Goal: Navigation & Orientation: Find specific page/section

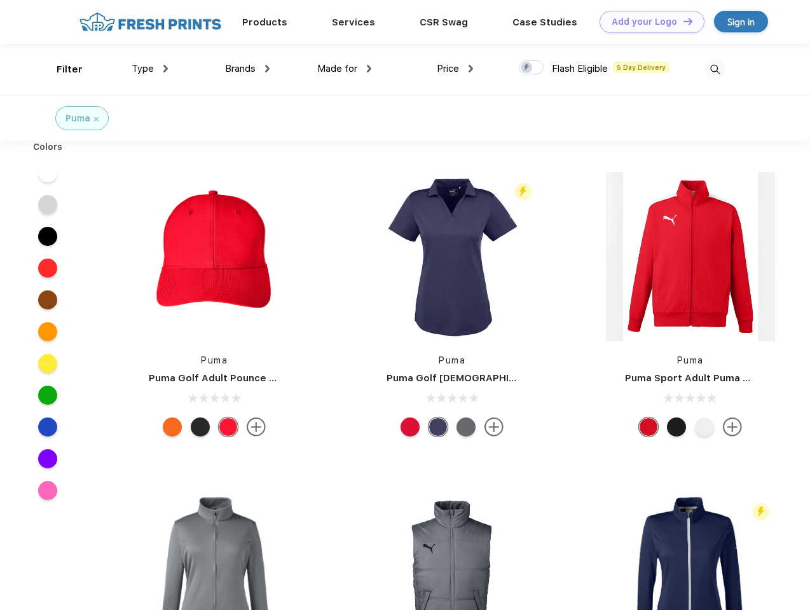
click at [647, 22] on link "Add your Logo Design Tool" at bounding box center [651, 22] width 105 height 22
click at [0, 0] on div "Design Tool" at bounding box center [0, 0] width 0 height 0
click at [682, 21] on link "Add your Logo Design Tool" at bounding box center [651, 22] width 105 height 22
click at [61, 69] on div "Filter" at bounding box center [70, 69] width 26 height 15
click at [150, 69] on span "Type" at bounding box center [143, 68] width 22 height 11
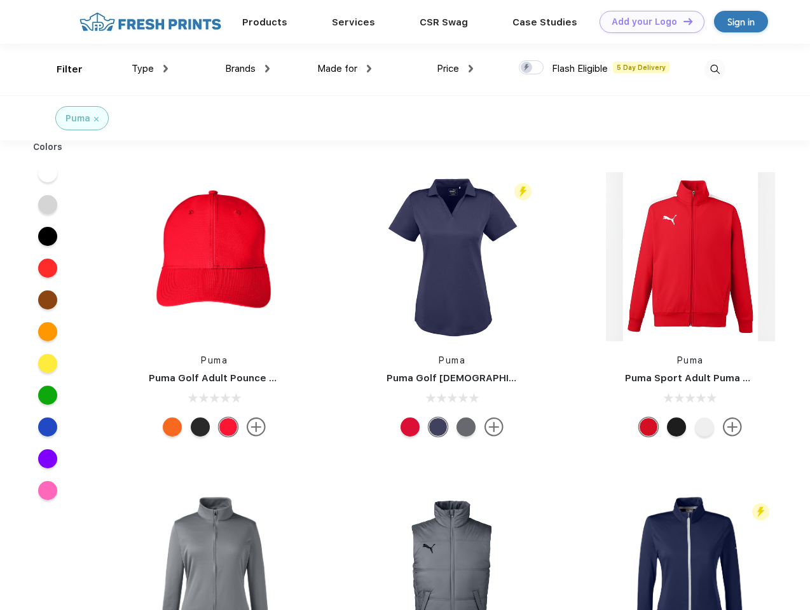
click at [247, 69] on span "Brands" at bounding box center [240, 68] width 31 height 11
click at [344, 69] on span "Made for" at bounding box center [337, 68] width 40 height 11
click at [455, 69] on span "Price" at bounding box center [448, 68] width 22 height 11
click at [531, 68] on div at bounding box center [531, 67] width 25 height 14
click at [527, 68] on input "checkbox" at bounding box center [523, 64] width 8 height 8
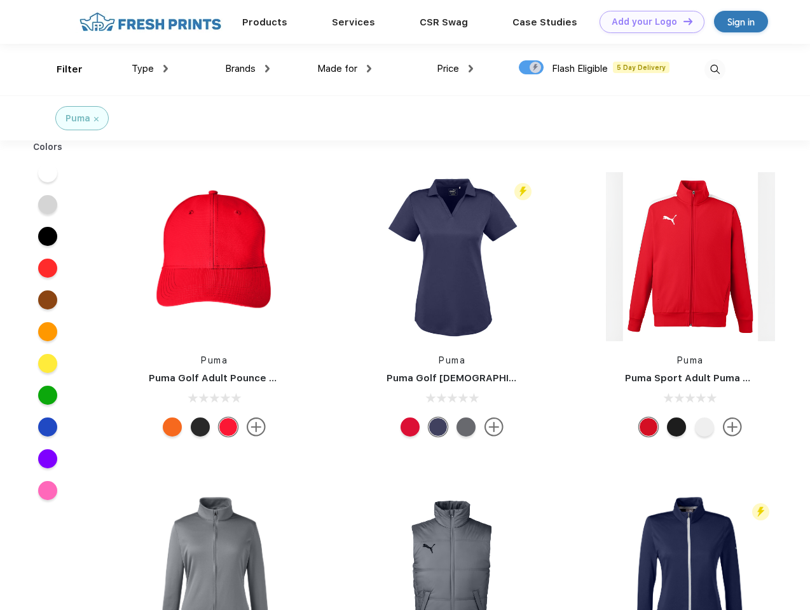
click at [714, 69] on img at bounding box center [714, 69] width 21 height 21
